Goal: Information Seeking & Learning: Find specific page/section

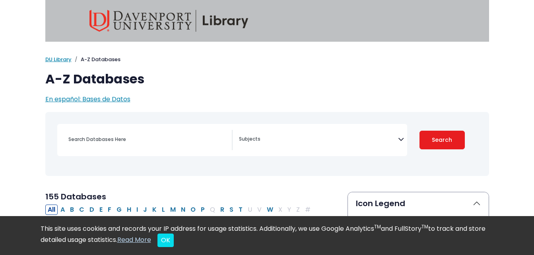
select select "Database Subject Filter"
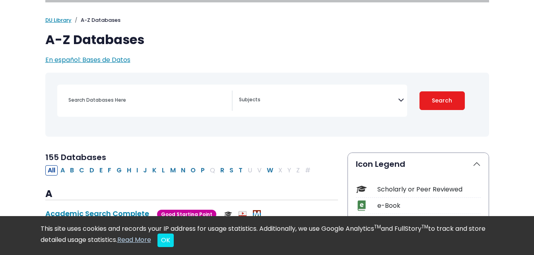
scroll to position [49, 0]
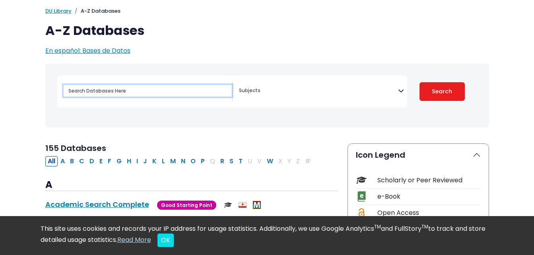
click at [176, 95] on input "Search database by title or keyword" at bounding box center [148, 91] width 168 height 12
paste input "Mintel Reports"
type input "Mintel Reports"
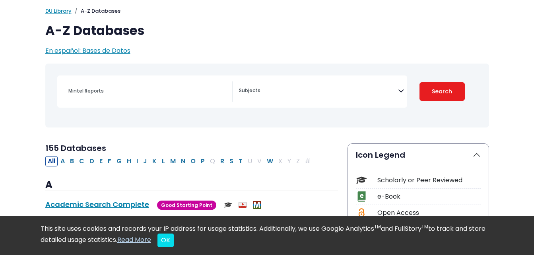
click at [321, 89] on textarea "Search" at bounding box center [318, 91] width 159 height 6
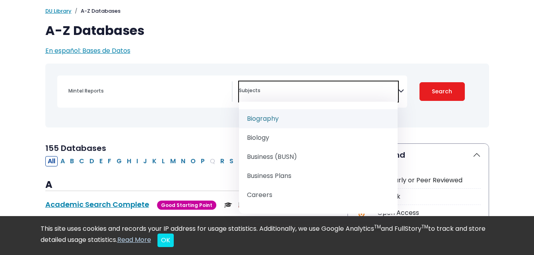
scroll to position [86, 0]
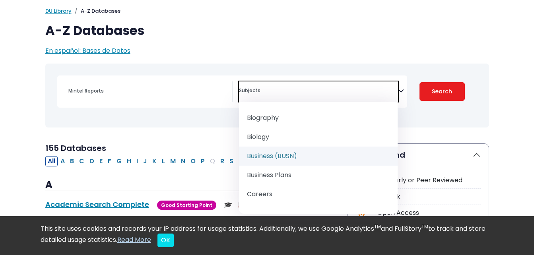
select select "219040"
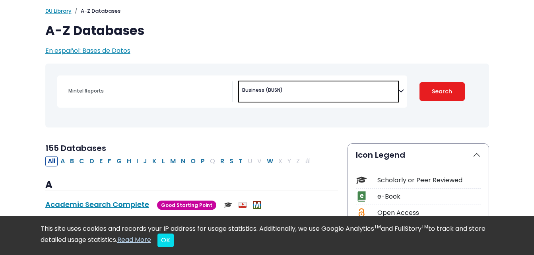
scroll to position [62, 0]
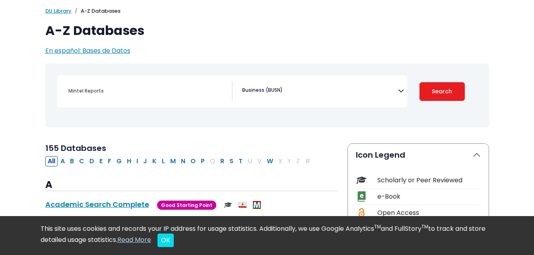
click at [444, 77] on div "Clear Filters Search" at bounding box center [442, 92] width 70 height 32
click at [437, 85] on button "Search" at bounding box center [442, 91] width 45 height 19
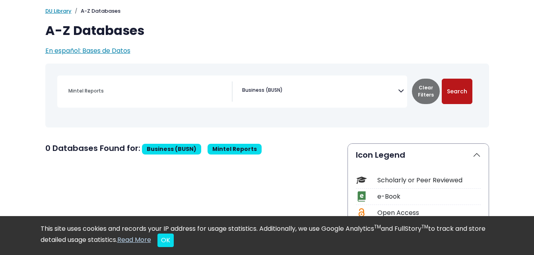
click at [447, 97] on button "Search" at bounding box center [457, 91] width 31 height 25
click at [424, 96] on button "Clear Filters" at bounding box center [426, 91] width 28 height 25
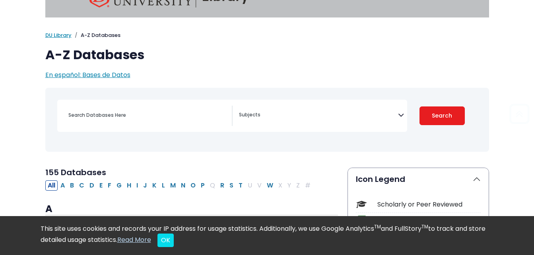
scroll to position [25, 0]
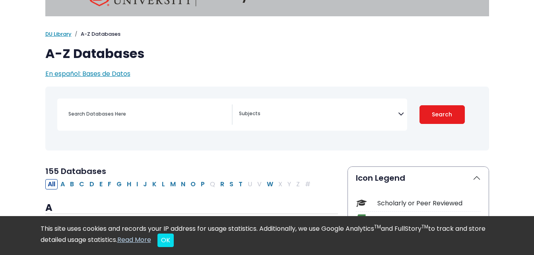
click at [299, 112] on textarea "Search" at bounding box center [318, 114] width 159 height 6
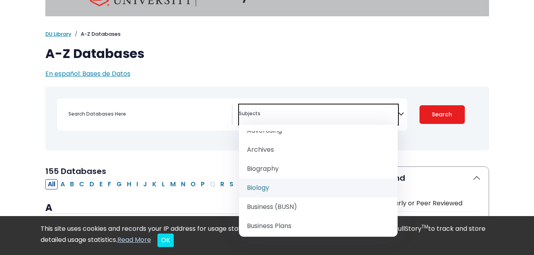
scroll to position [60, 0]
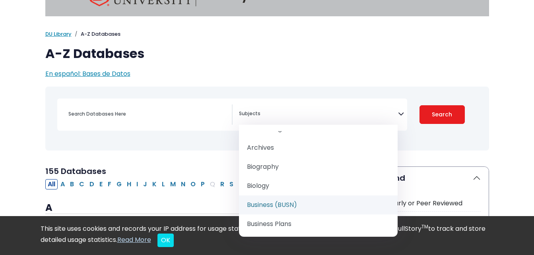
select select "219040"
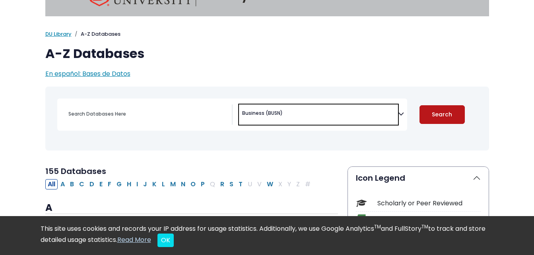
click at [438, 123] on button "Search" at bounding box center [442, 114] width 45 height 19
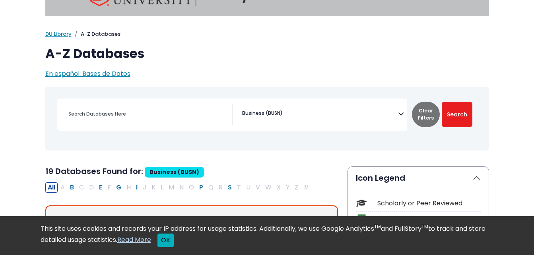
click at [174, 242] on button "OK" at bounding box center [165, 241] width 16 height 14
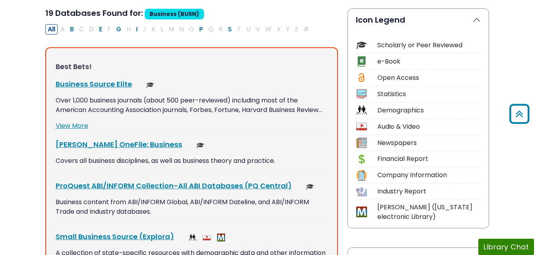
scroll to position [184, 0]
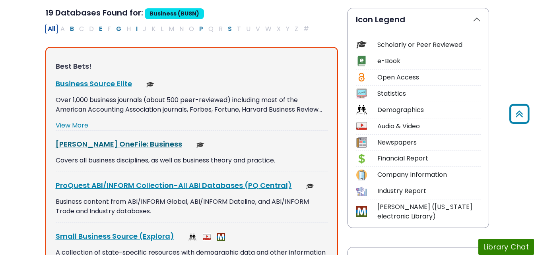
click at [111, 144] on link "[PERSON_NAME] OneFile: Business This link opens in a new window" at bounding box center [119, 144] width 126 height 10
